Goal: Find specific page/section: Find specific page/section

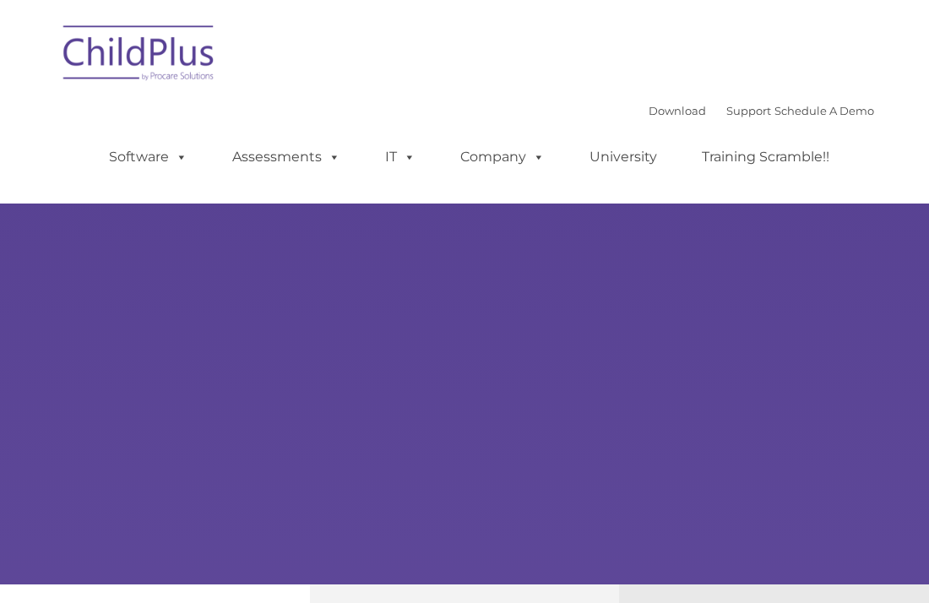
type input ""
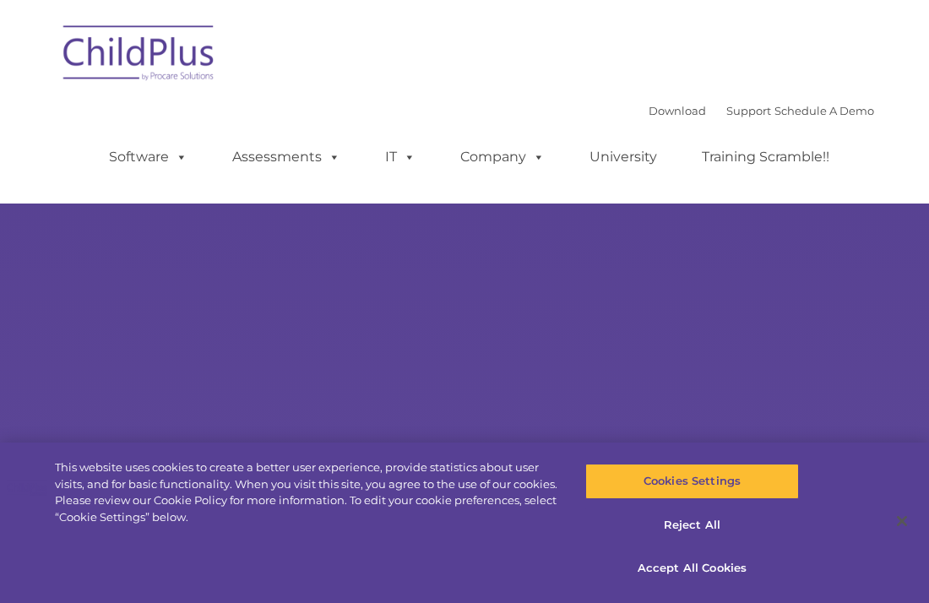
select select "MEDIUM"
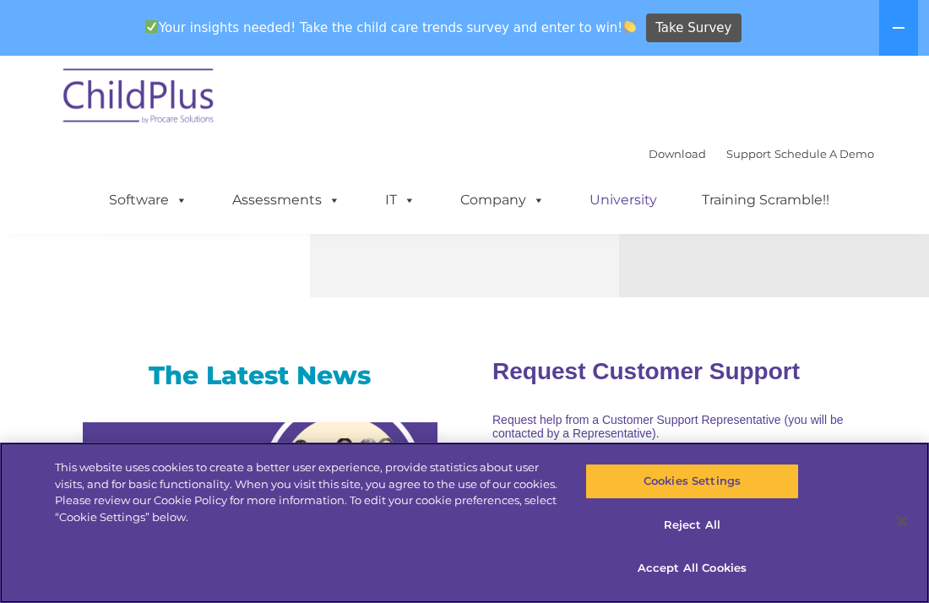
scroll to position [1143, 0]
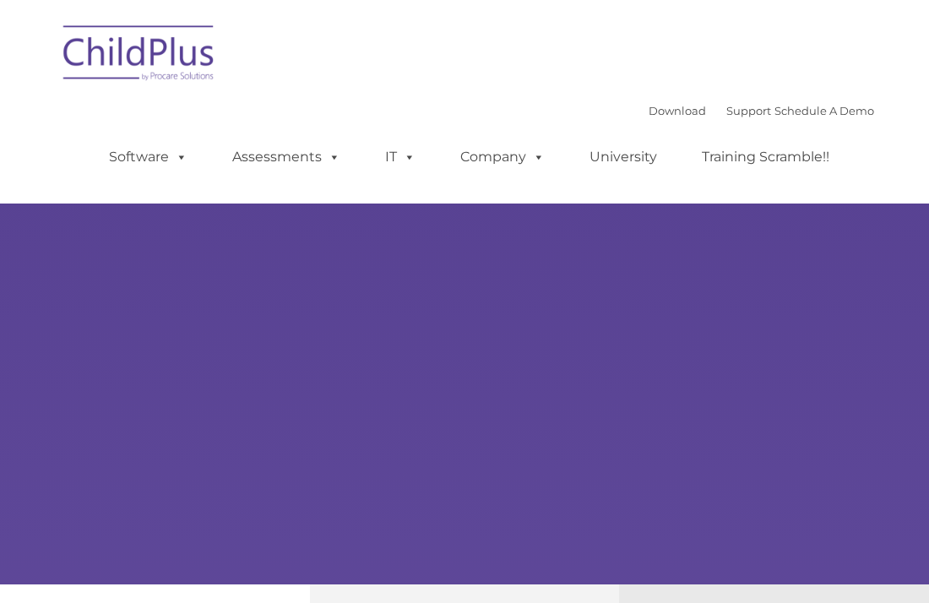
type input ""
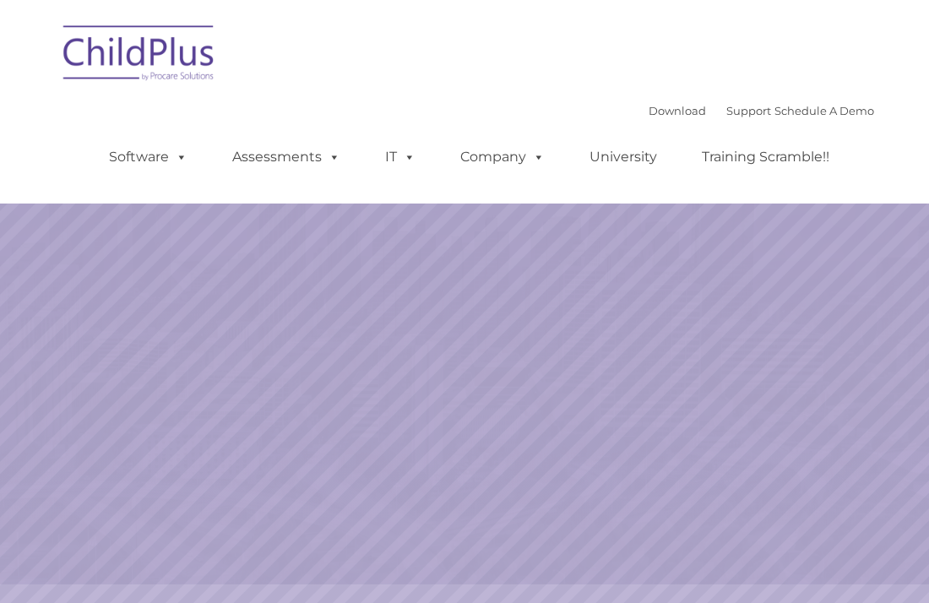
select select "MEDIUM"
